Goal: Subscribe to service/newsletter

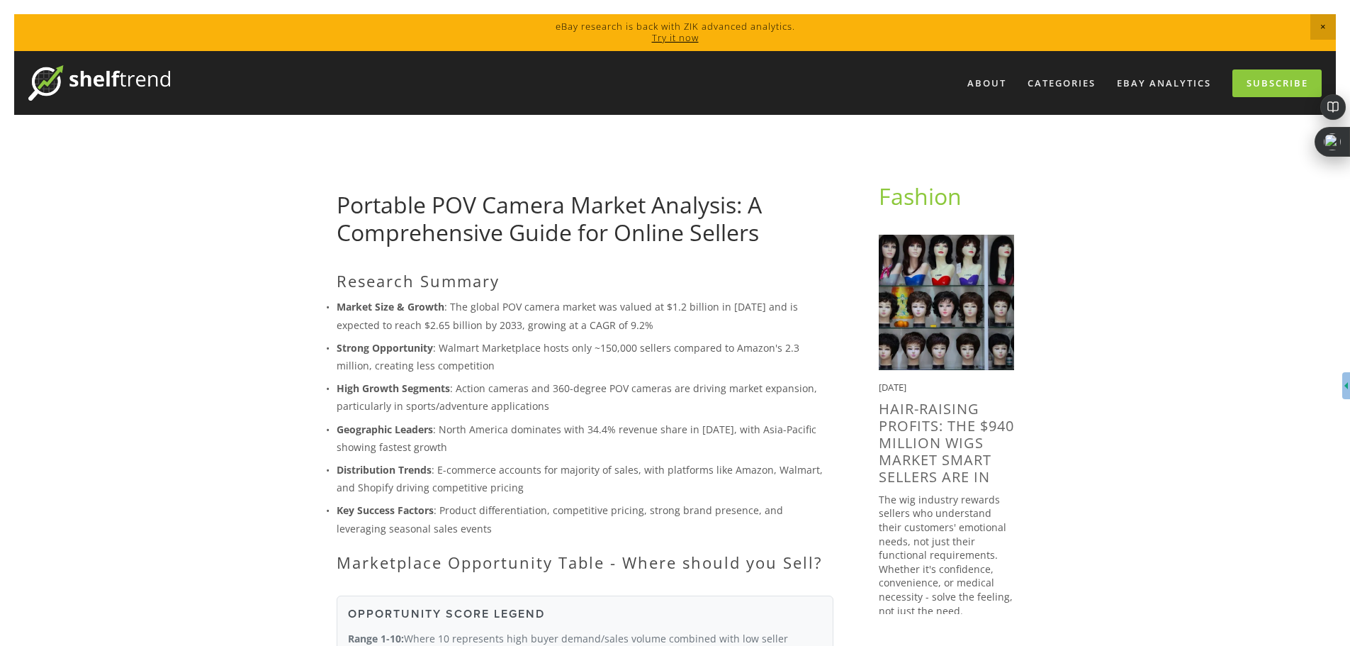
click at [86, 77] on img at bounding box center [99, 82] width 142 height 35
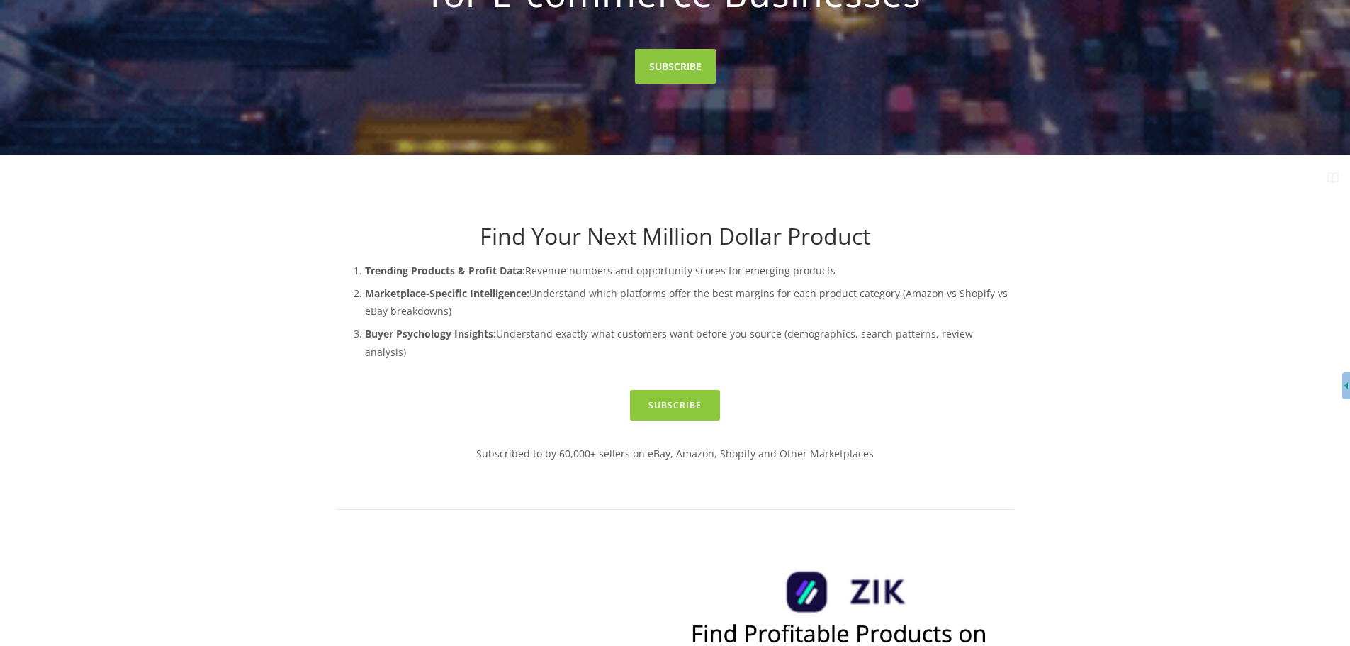
scroll to position [354, 0]
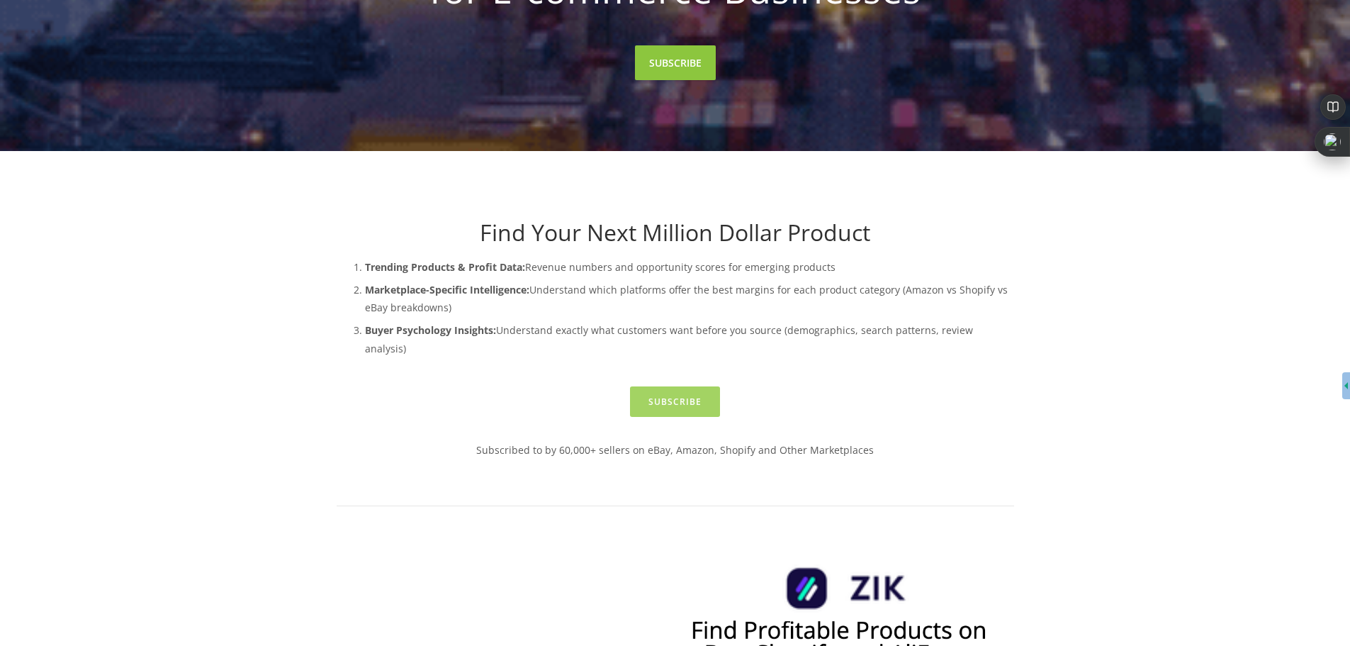
click at [687, 386] on link "Subscribe" at bounding box center [675, 401] width 90 height 30
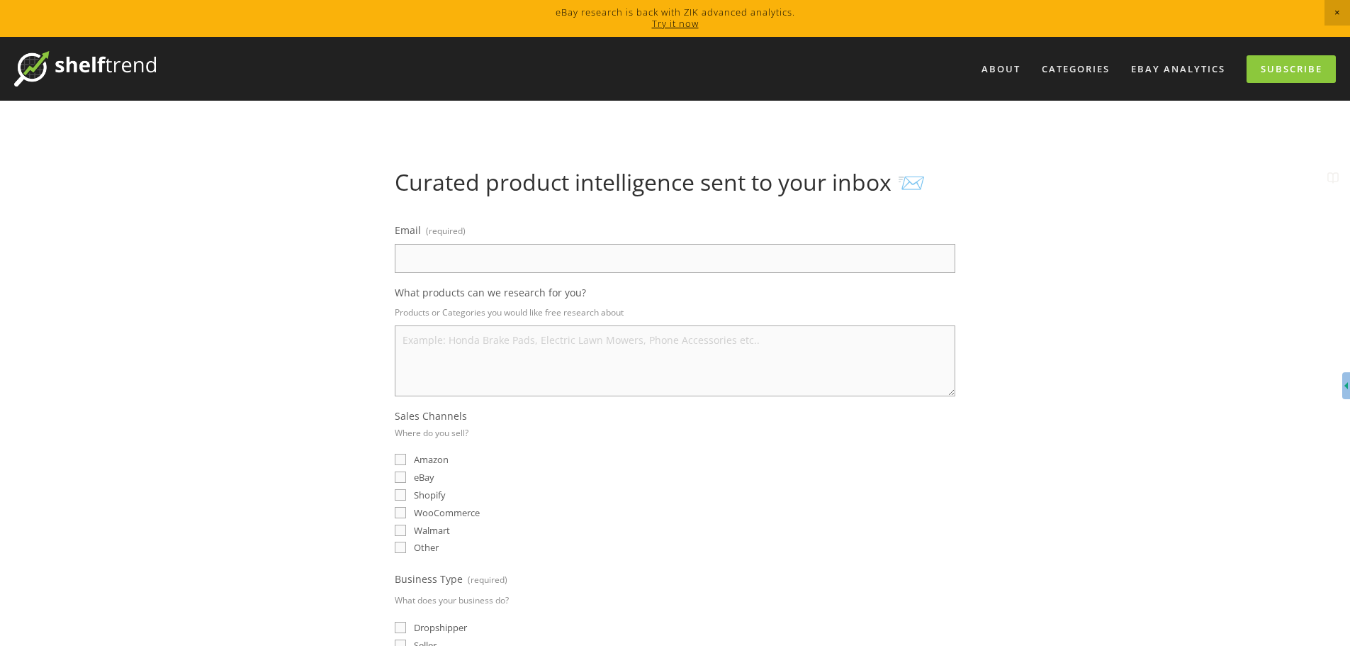
click at [528, 262] on input "Email (required)" at bounding box center [675, 258] width 561 height 29
type input "bc39378@g.risd.org"
select select "United States"
drag, startPoint x: 505, startPoint y: 255, endPoint x: 339, endPoint y: 247, distance: 166.0
click at [340, 257] on div "Curated product intelligence sent to your inbox 📨 Email (required) bc39378@g.ri…" at bounding box center [676, 537] width 702 height 736
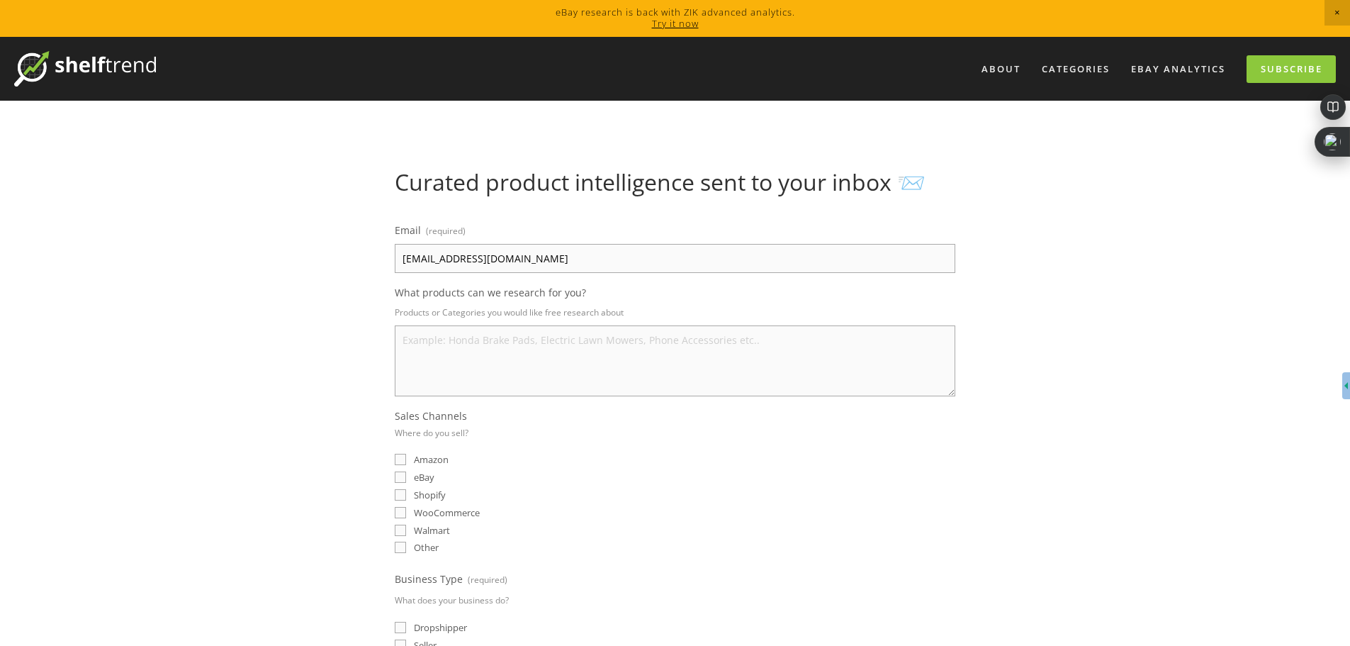
type input "brodyc2308@gmail.com"
click at [533, 364] on textarea "What products can we research for you?" at bounding box center [675, 360] width 561 height 71
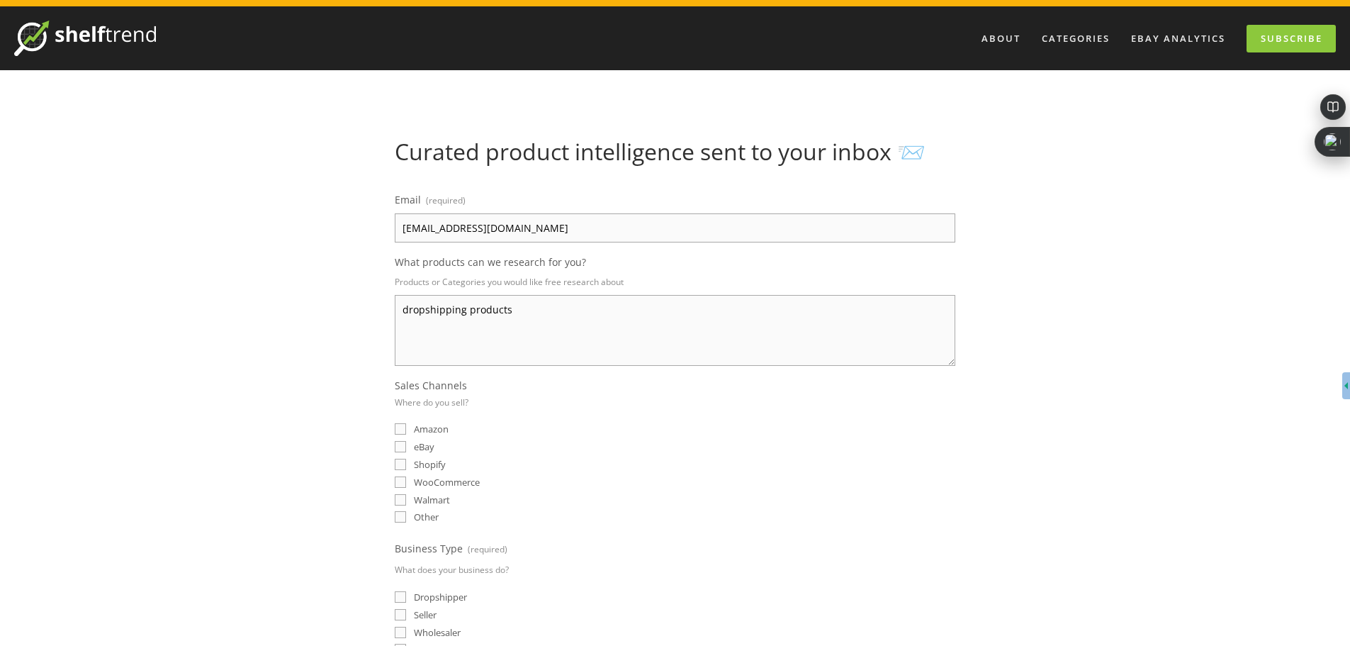
scroll to position [71, 0]
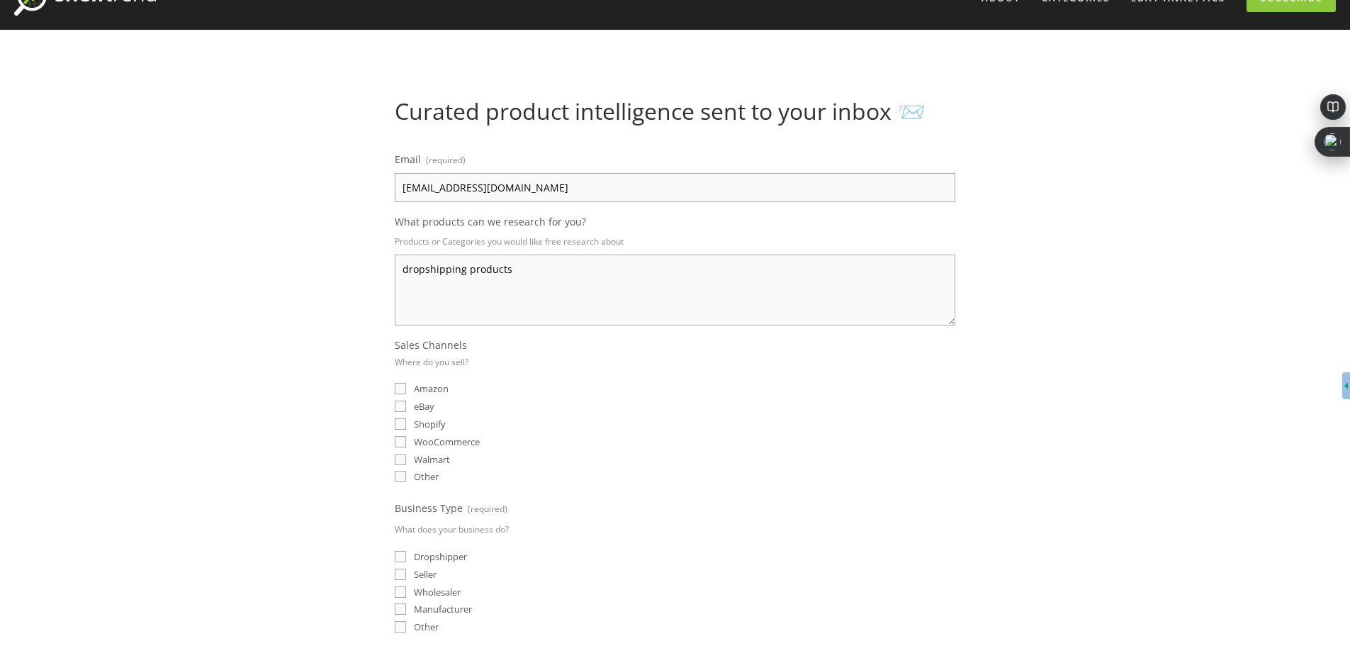
type textarea "dropshipping products"
click at [432, 418] on span "Shopify" at bounding box center [430, 423] width 32 height 13
click at [406, 418] on input "Shopify" at bounding box center [400, 423] width 11 height 11
checkbox input "true"
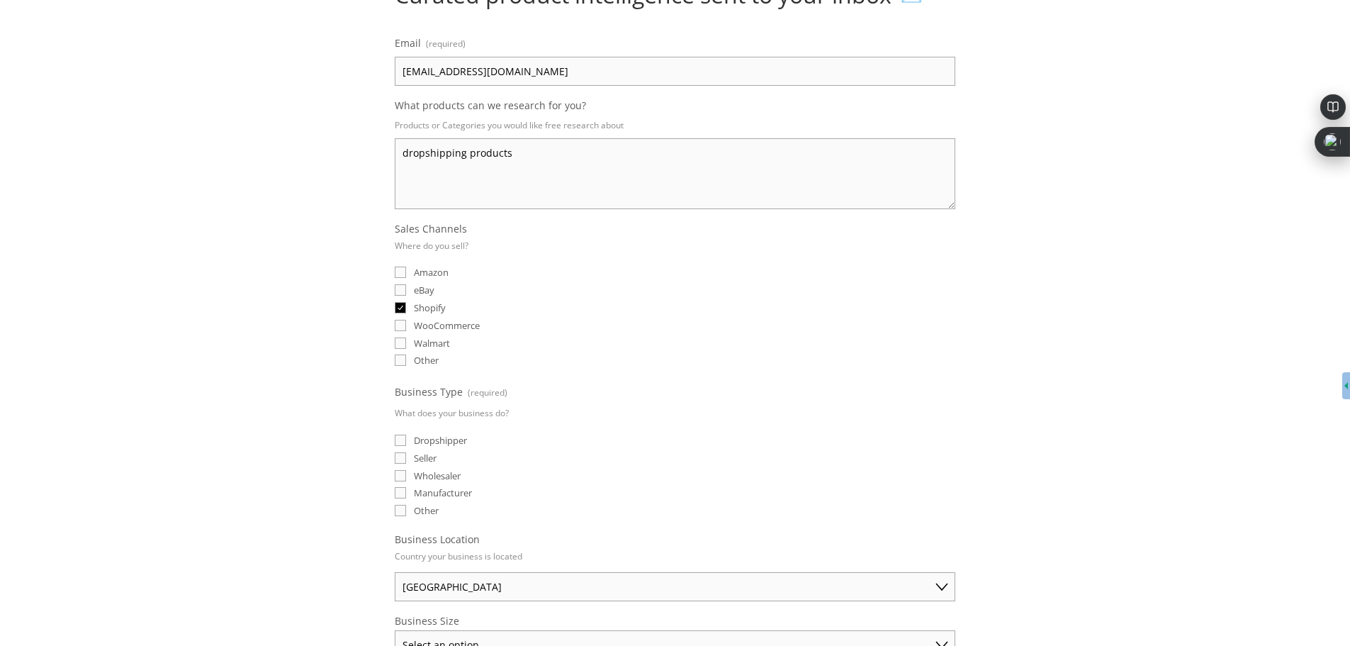
scroll to position [213, 0]
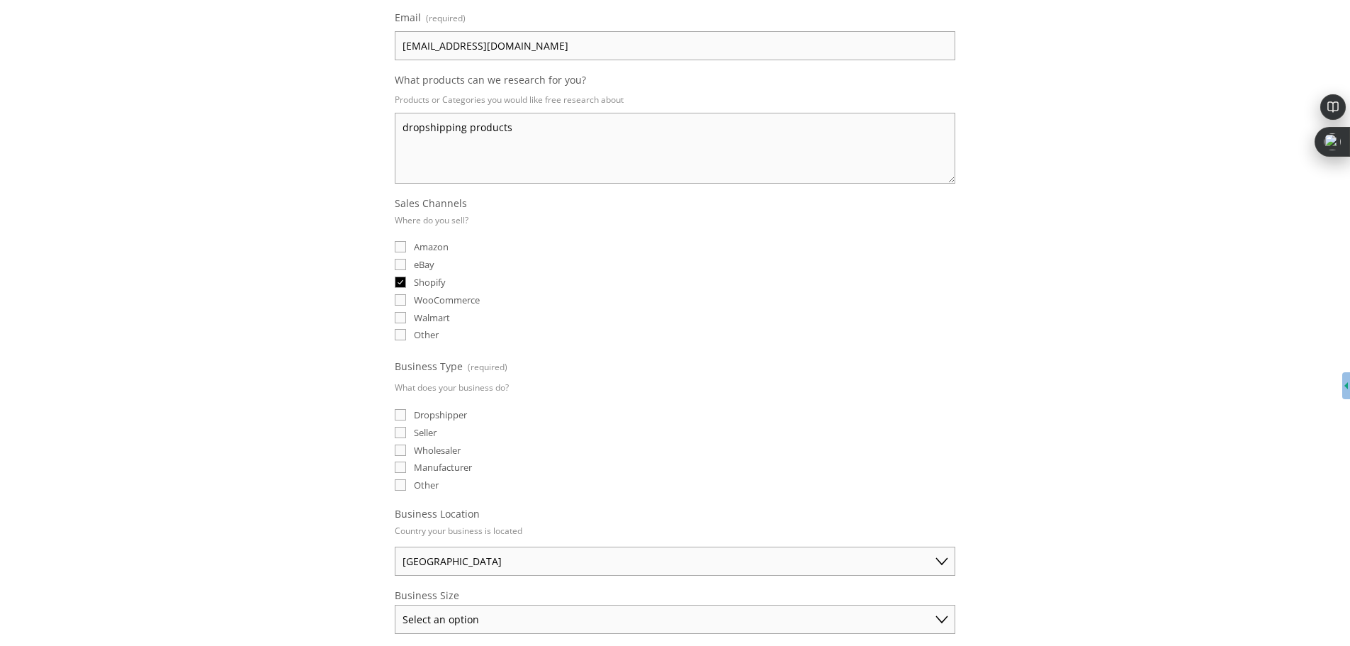
click at [444, 418] on span "Dropshipper" at bounding box center [440, 414] width 53 height 13
click at [406, 418] on input "Dropshipper" at bounding box center [400, 414] width 11 height 11
checkbox input "true"
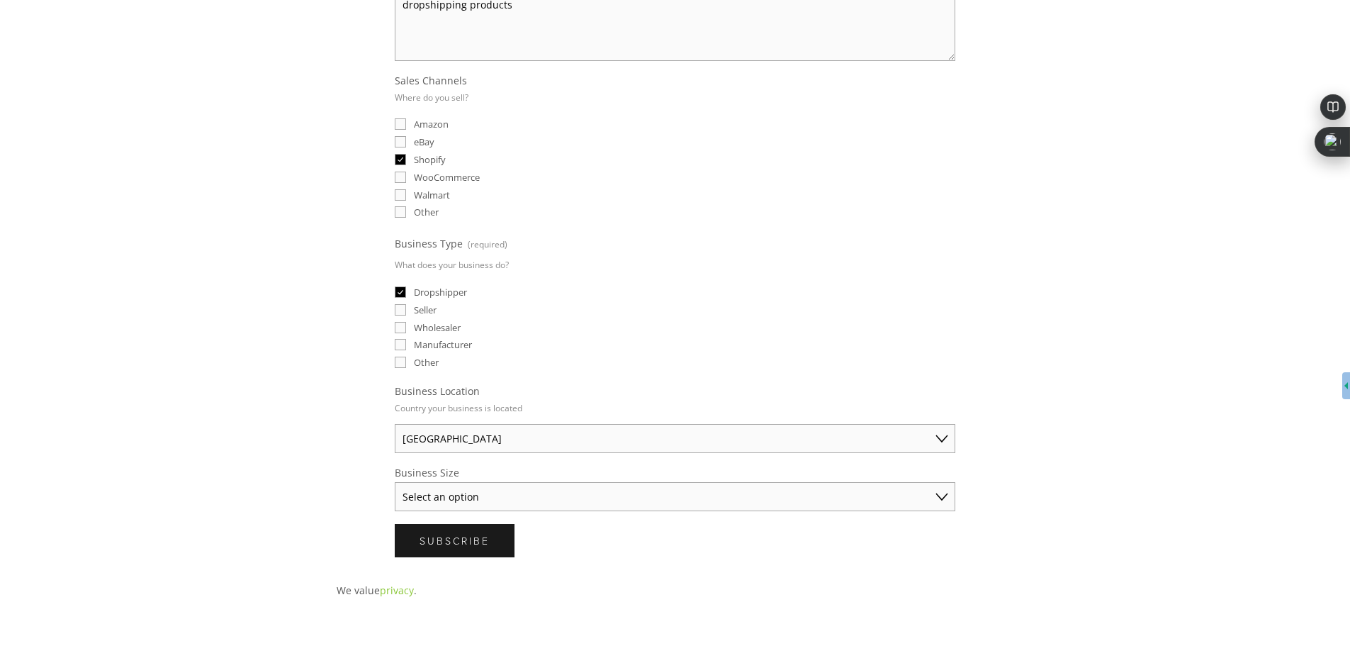
scroll to position [354, 0]
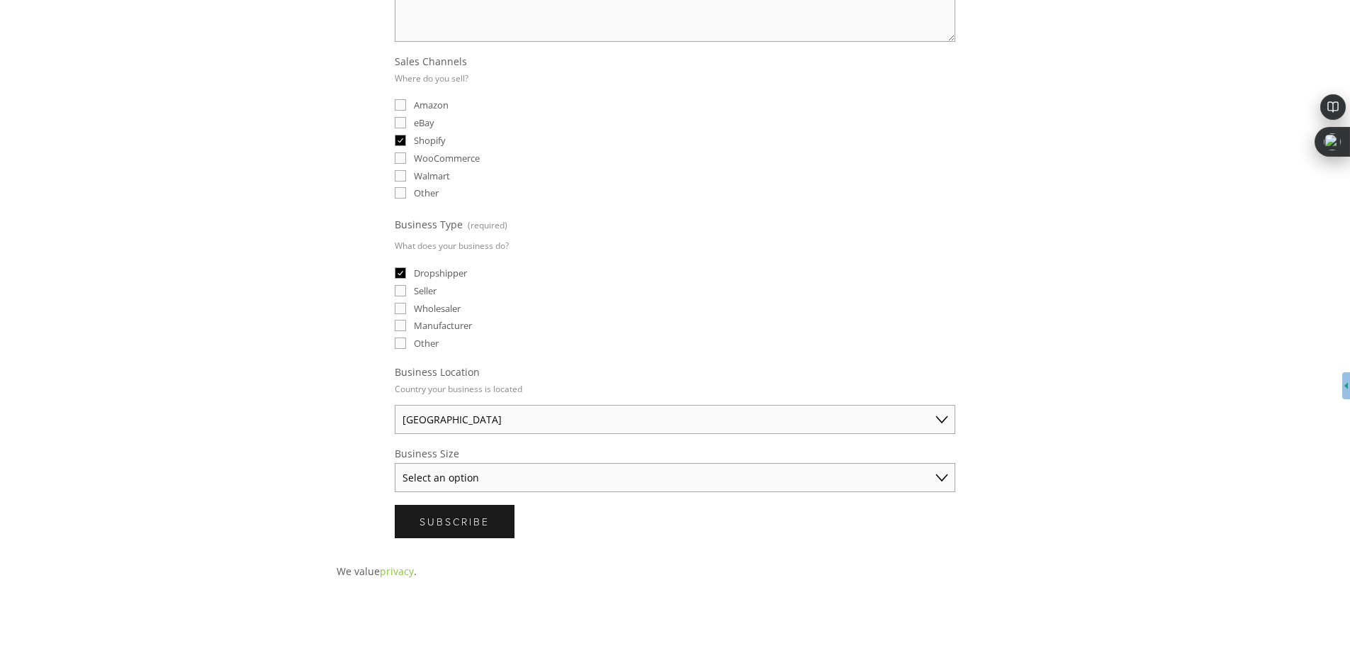
click at [476, 479] on select "Select an option Solo Merchant (under $50K annual sales) Small Business ($50K -…" at bounding box center [675, 477] width 561 height 29
select select "Solo Merchant (under $50K annual sales)"
click at [395, 463] on select "Select an option Solo Merchant (under $50K annual sales) Small Business ($50K -…" at bounding box center [675, 477] width 561 height 29
click at [483, 528] on span "Subscribe" at bounding box center [455, 520] width 70 height 13
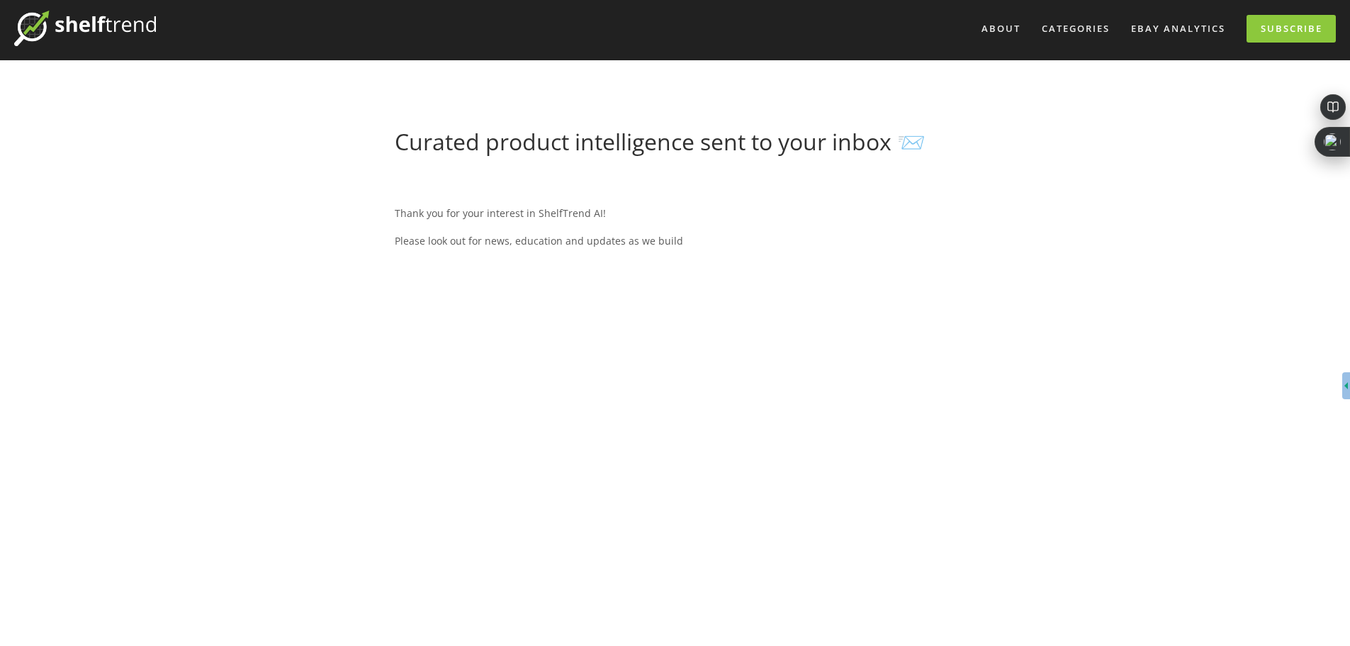
scroll to position [142, 0]
